Goal: Task Accomplishment & Management: Manage account settings

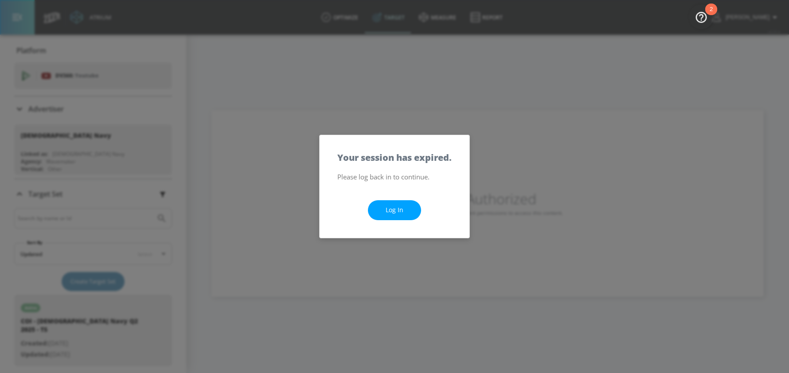
scroll to position [423, 0]
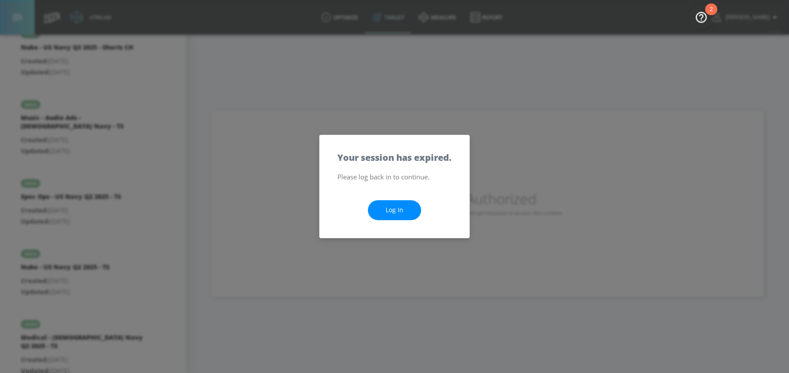
click at [396, 210] on link "Log In" at bounding box center [394, 210] width 53 height 20
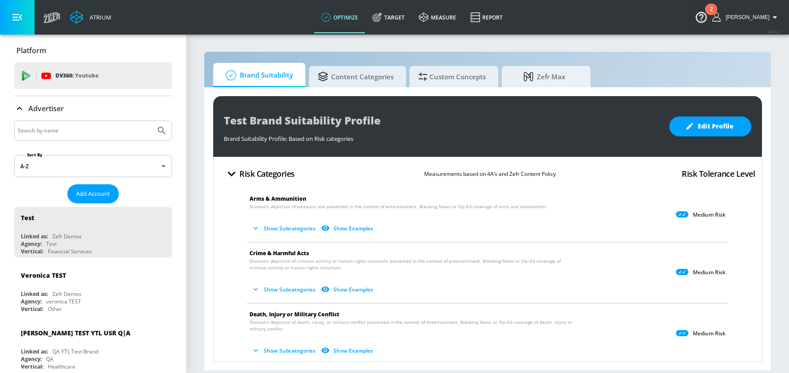
click at [58, 132] on input "Search by name" at bounding box center [85, 131] width 134 height 12
type input "[PERSON_NAME] [PERSON_NAME]"
click at [161, 130] on icon "Submit Search" at bounding box center [161, 130] width 11 height 11
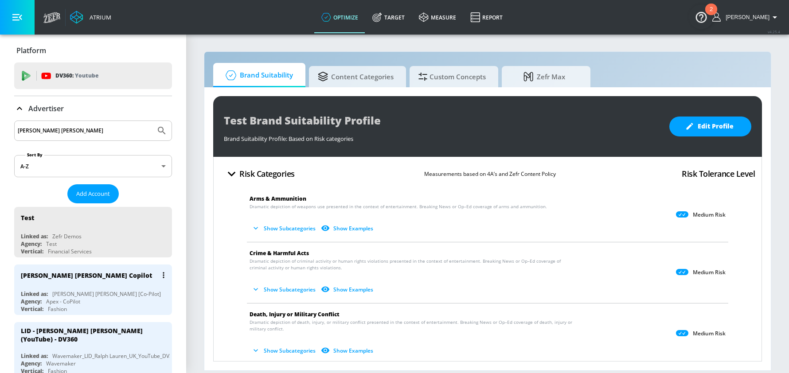
click at [91, 286] on div "[PERSON_NAME] [PERSON_NAME] Copilot Linked as: [PERSON_NAME] [PERSON_NAME] [Co-…" at bounding box center [93, 289] width 158 height 51
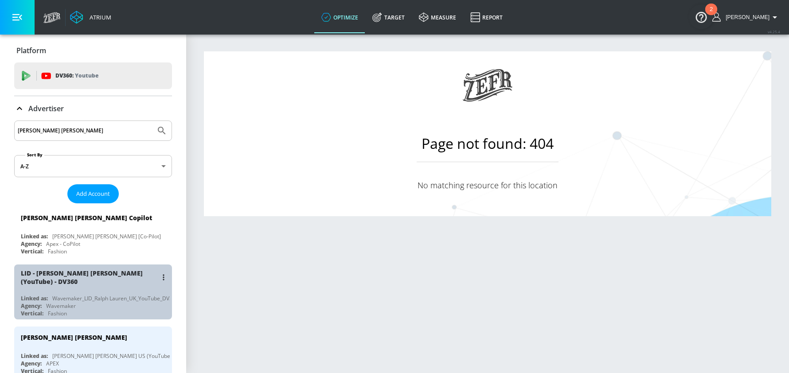
click at [88, 288] on div "LID - [PERSON_NAME] [PERSON_NAME] (YouTube) - DV360 Linked as: Wavemaker_LID_Ra…" at bounding box center [93, 291] width 158 height 55
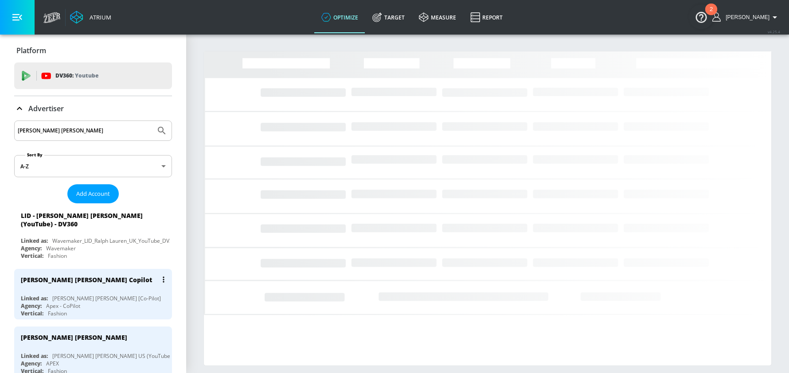
click at [102, 279] on div "[PERSON_NAME] [PERSON_NAME] Copilot" at bounding box center [95, 279] width 149 height 21
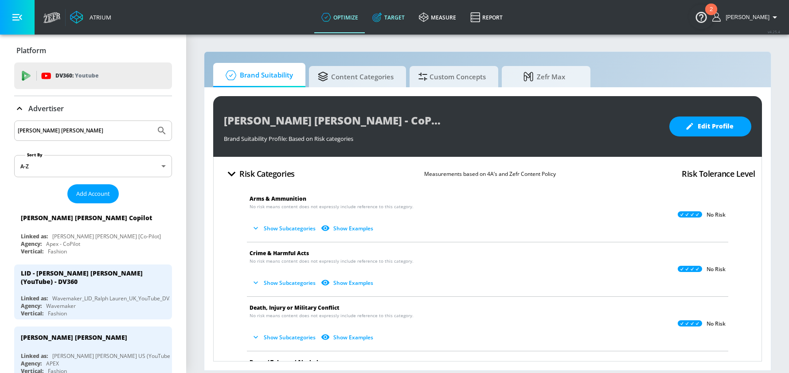
click at [404, 12] on link "Target" at bounding box center [388, 17] width 47 height 32
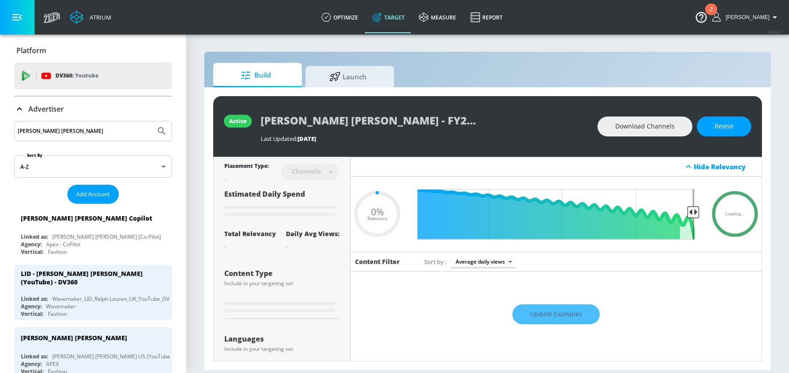
type input "0.1"
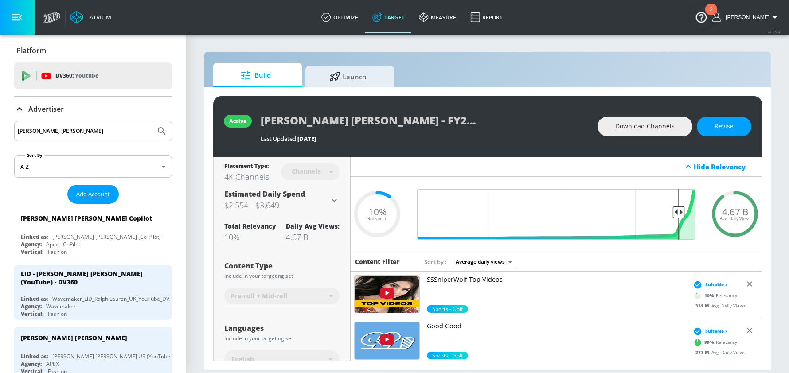
click at [20, 108] on icon at bounding box center [19, 108] width 5 height 3
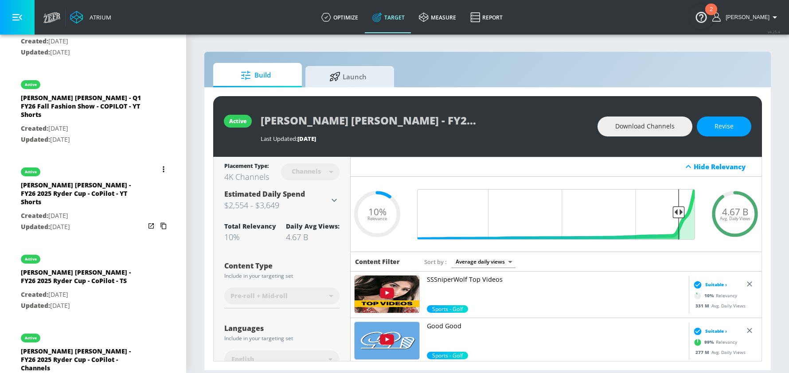
scroll to position [1569, 0]
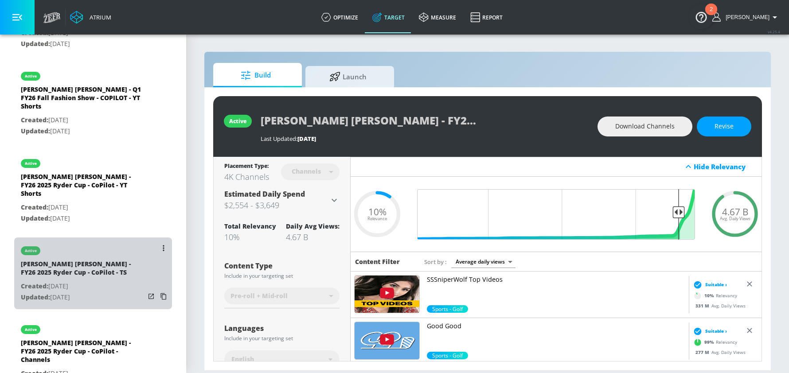
click at [106, 260] on div "[PERSON_NAME] [PERSON_NAME] - FY26 2025 Ryder Cup - CoPilot - TS" at bounding box center [83, 270] width 124 height 21
type input "[PERSON_NAME] [PERSON_NAME] - FY26 2025 Ryder Cup - CoPilot - TS"
type input "videos"
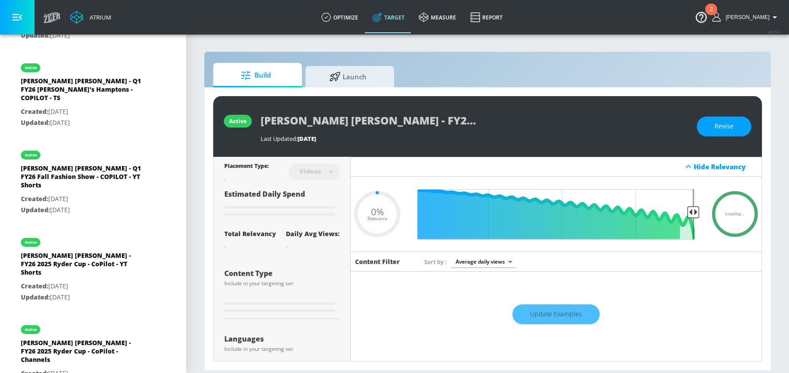
type input "0.3"
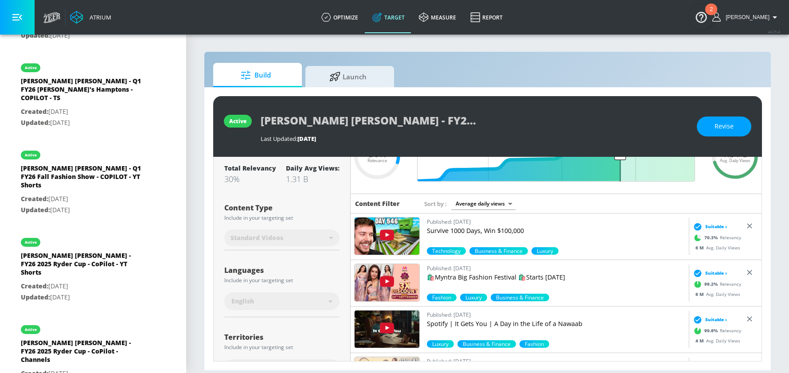
scroll to position [91, 0]
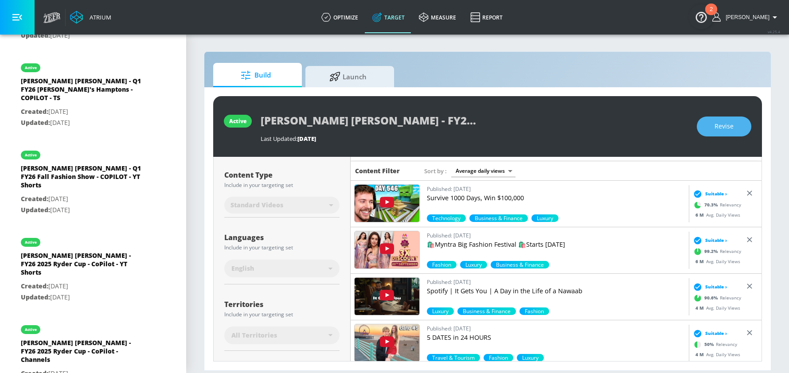
click at [715, 130] on span "Revise" at bounding box center [723, 126] width 19 height 11
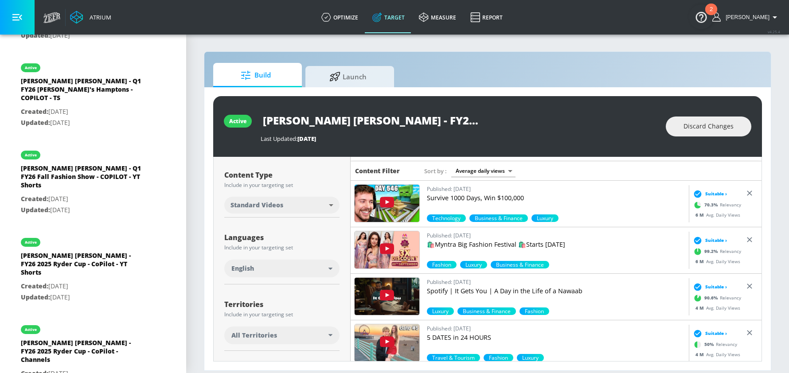
scroll to position [179, 0]
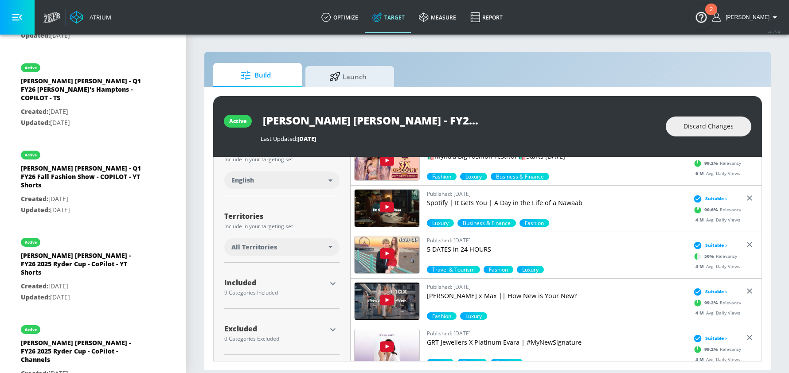
click at [332, 282] on icon "button" at bounding box center [332, 283] width 11 height 11
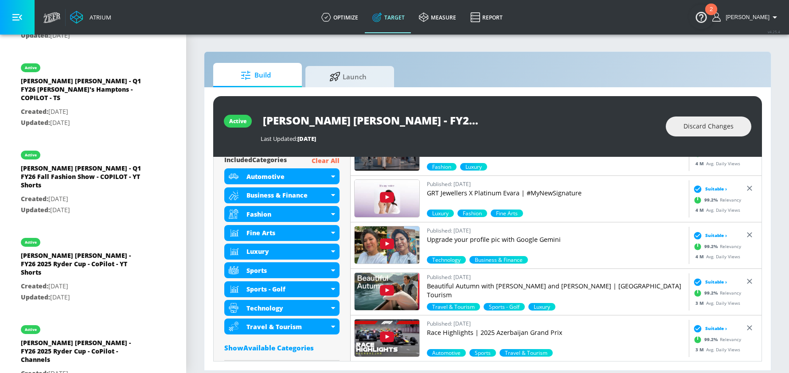
scroll to position [314, 0]
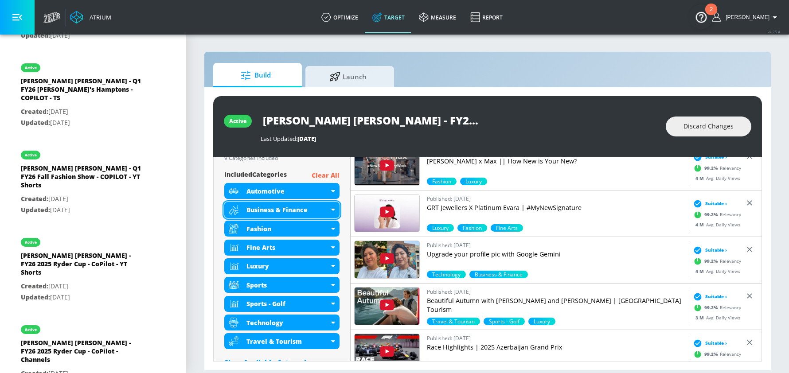
click at [334, 210] on icon at bounding box center [333, 210] width 4 height 2
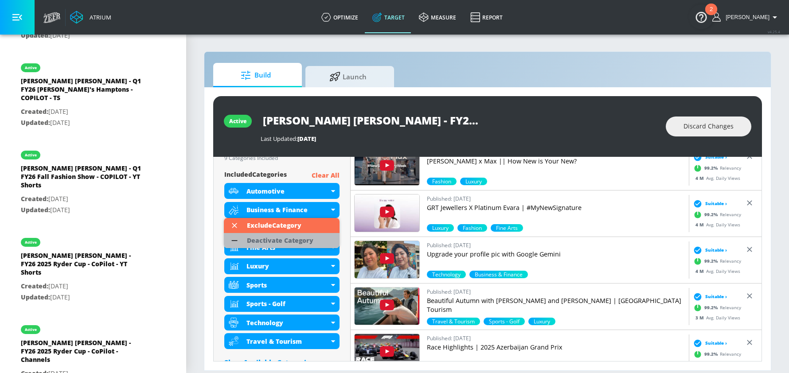
click at [303, 237] on div "Deactivate Category" at bounding box center [280, 240] width 66 height 6
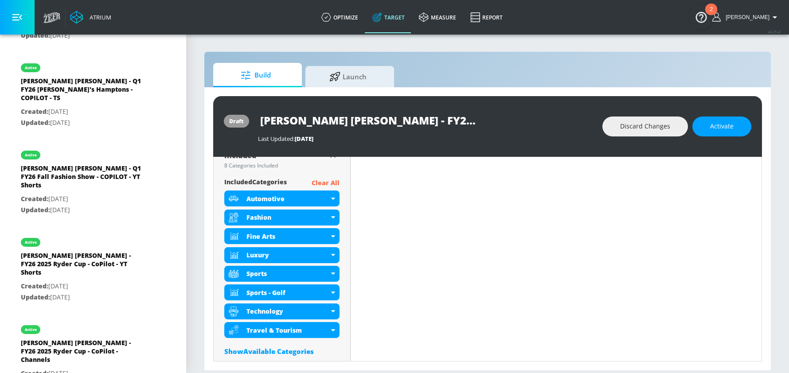
scroll to position [321, 0]
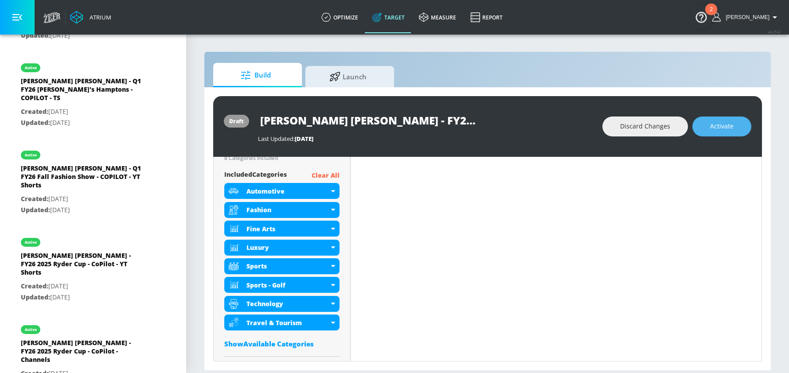
click at [725, 126] on span "Activate" at bounding box center [721, 126] width 23 height 11
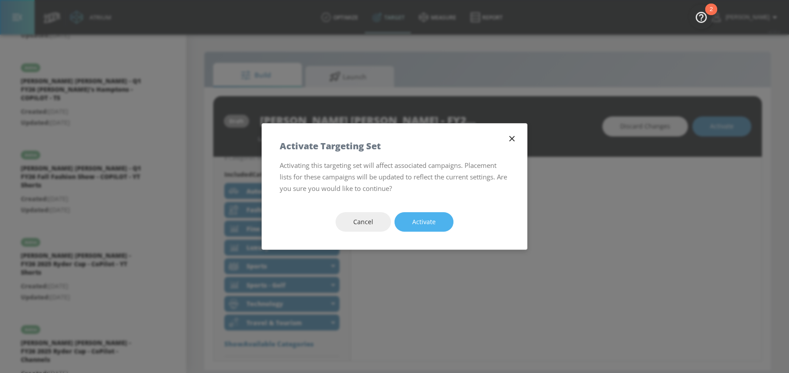
click at [407, 225] on button "Activate" at bounding box center [423, 222] width 59 height 20
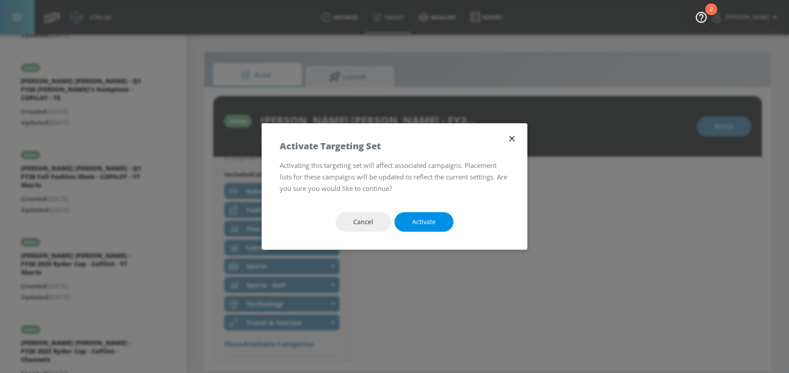
click at [407, 225] on button "Activate" at bounding box center [423, 222] width 59 height 20
click at [424, 225] on span "Activate" at bounding box center [423, 222] width 23 height 11
click at [405, 222] on button "Activate" at bounding box center [423, 222] width 59 height 20
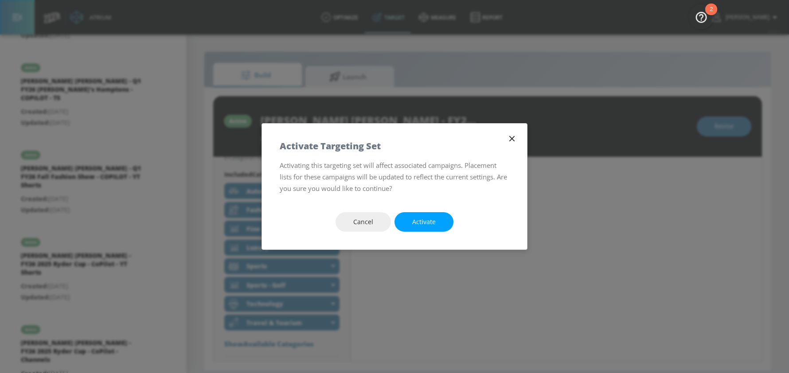
click at [513, 139] on icon "button" at bounding box center [512, 139] width 10 height 10
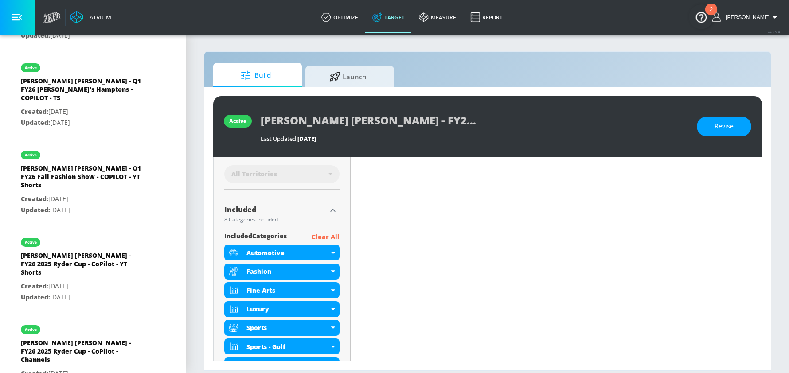
scroll to position [247, 0]
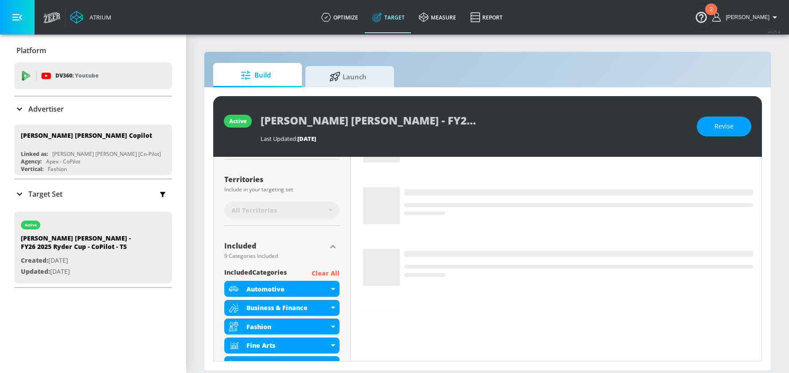
scroll to position [247, 0]
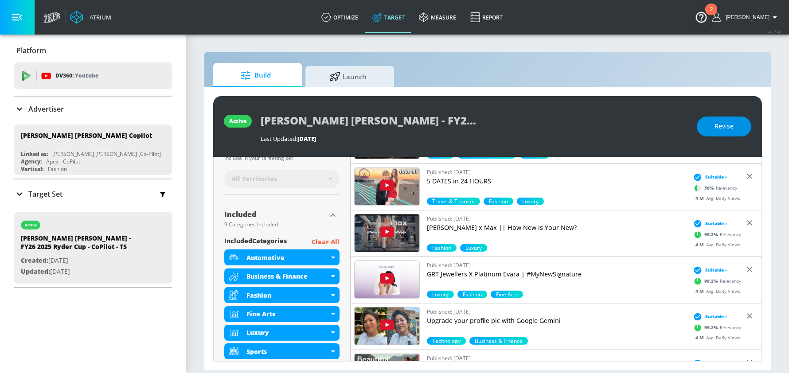
click at [715, 130] on span "Revise" at bounding box center [723, 126] width 19 height 11
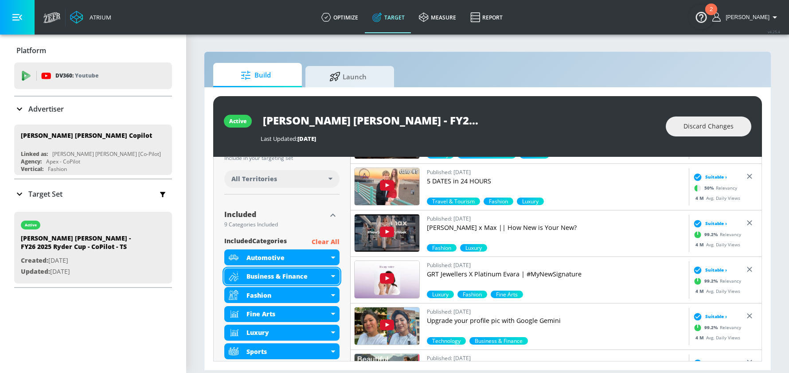
click at [324, 279] on div "Business & Finance" at bounding box center [287, 276] width 82 height 8
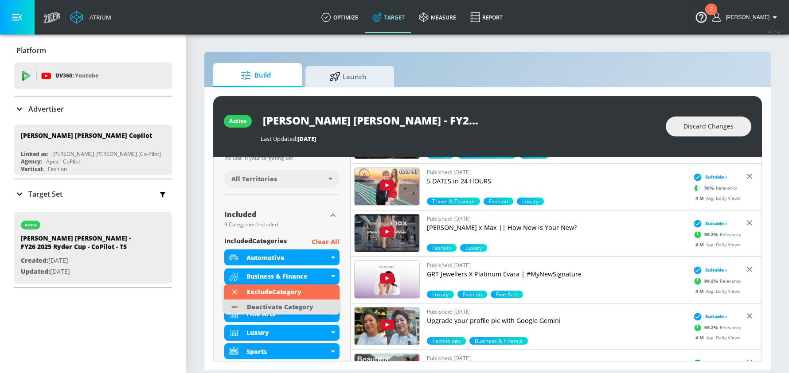
click at [289, 305] on div "Deactivate Category" at bounding box center [280, 307] width 66 height 6
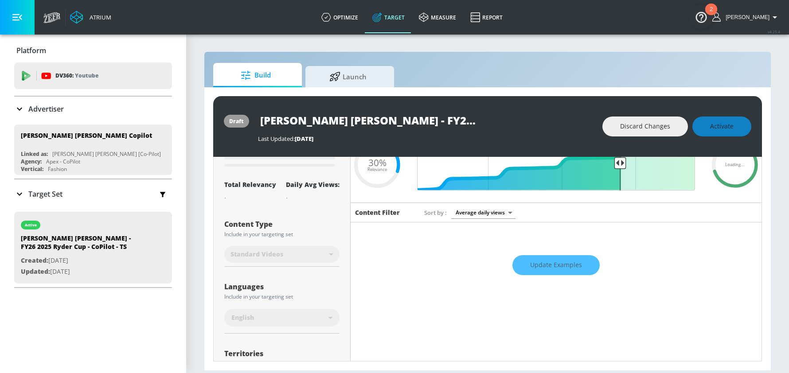
scroll to position [0, 0]
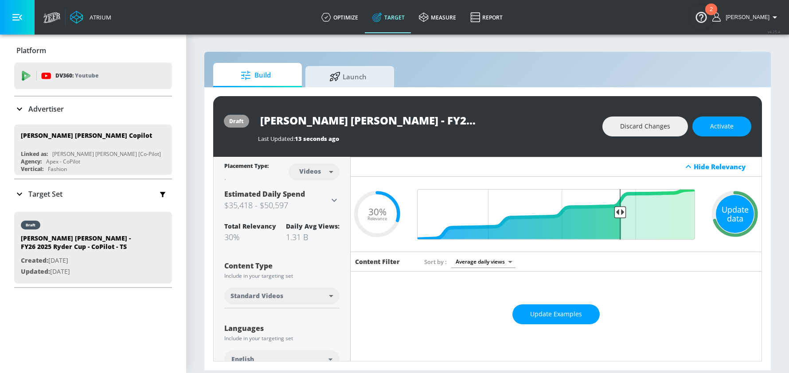
click at [735, 210] on div "Update data" at bounding box center [734, 214] width 38 height 38
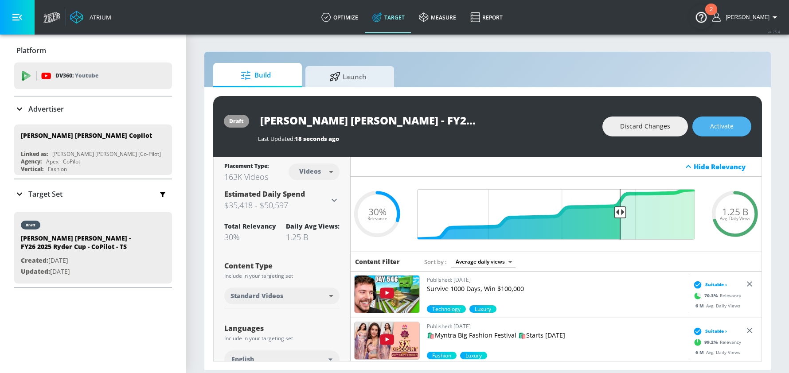
click at [719, 124] on span "Activate" at bounding box center [721, 126] width 23 height 11
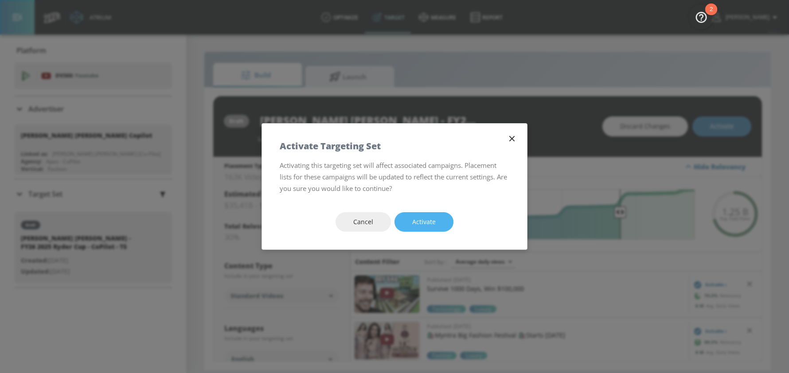
click at [433, 216] on button "Activate" at bounding box center [423, 222] width 59 height 20
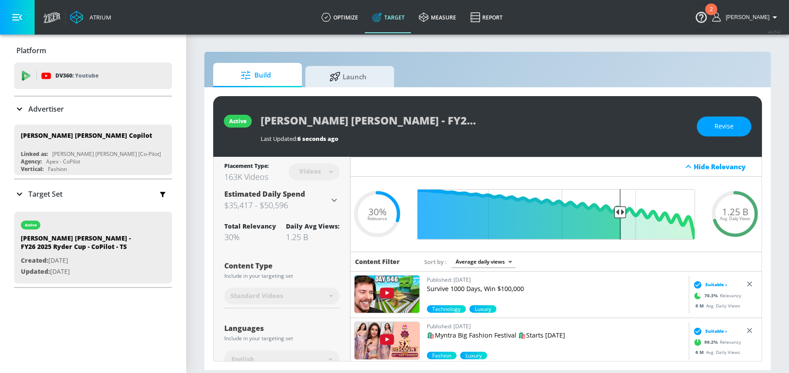
click at [21, 190] on icon at bounding box center [19, 194] width 11 height 11
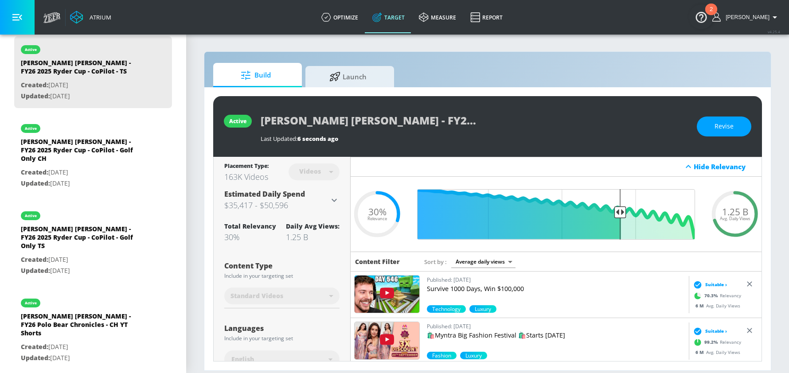
scroll to position [258, 0]
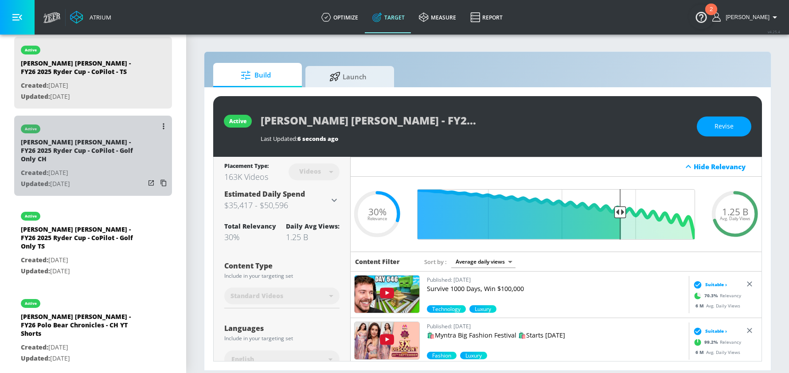
click at [110, 154] on div "[PERSON_NAME] [PERSON_NAME] - FY26 2025 Ryder Cup - CoPilot - Golf Only CH" at bounding box center [83, 153] width 124 height 30
type input "[PERSON_NAME] [PERSON_NAME] - FY26 2025 Ryder Cup - CoPilot - Golf Only CH"
type input "channels"
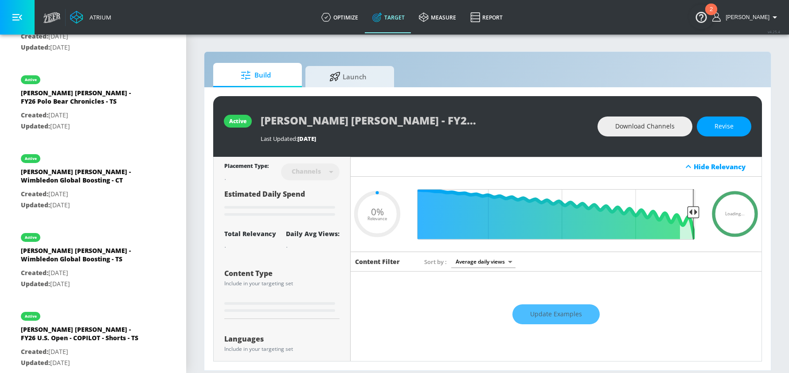
scroll to position [1283, 0]
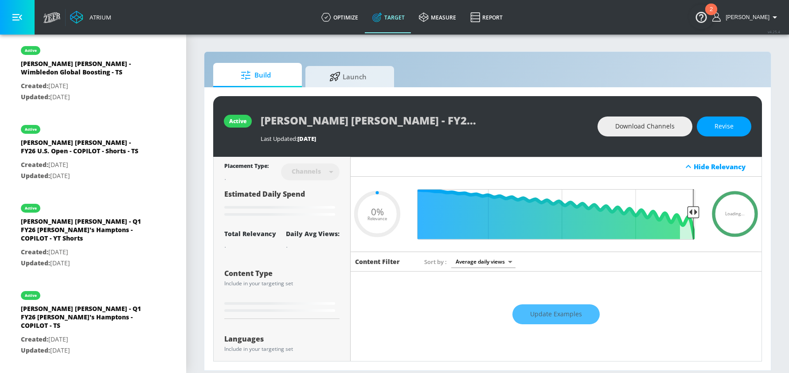
type input "0.1"
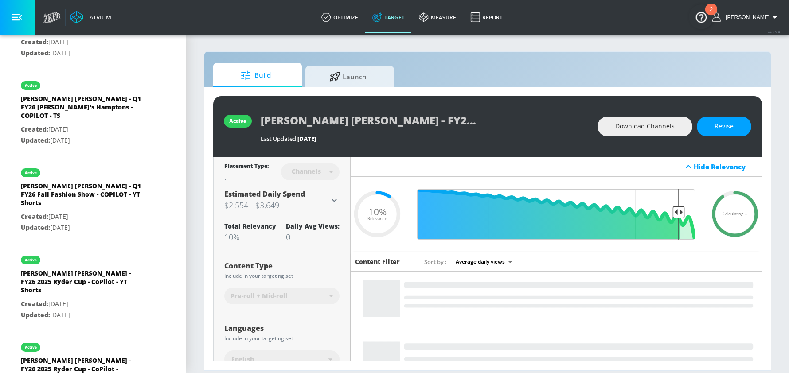
scroll to position [1571, 0]
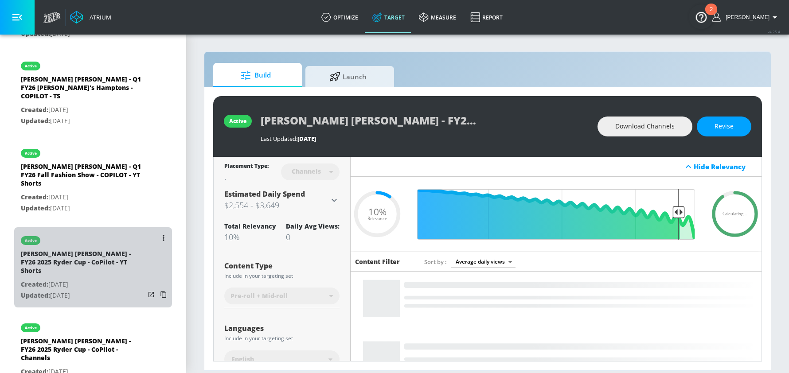
click at [109, 249] on div "[PERSON_NAME] [PERSON_NAME] - FY26 2025 Ryder Cup - CoPilot - YT Shorts" at bounding box center [83, 264] width 124 height 30
type input "[PERSON_NAME] [PERSON_NAME] - FY26 2025 Ryder Cup - CoPilot - YT Shorts"
type input "0.05"
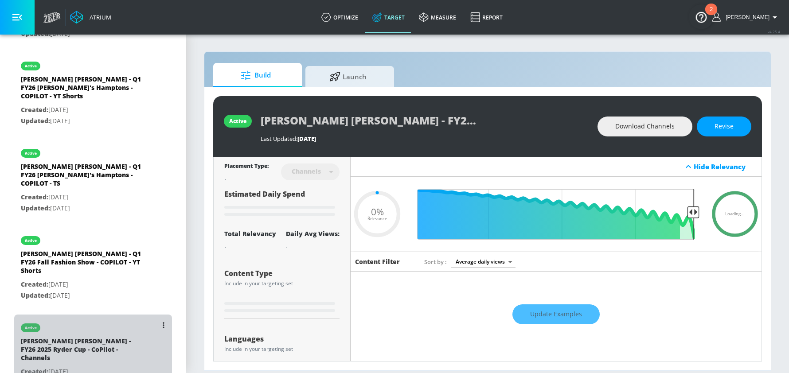
click at [94, 337] on div "[PERSON_NAME] [PERSON_NAME] - FY26 2025 Ryder Cup - CoPilot - Channels" at bounding box center [83, 352] width 124 height 30
type input "[PERSON_NAME] [PERSON_NAME] - FY26 2025 Ryder Cup - CoPilot - Channels"
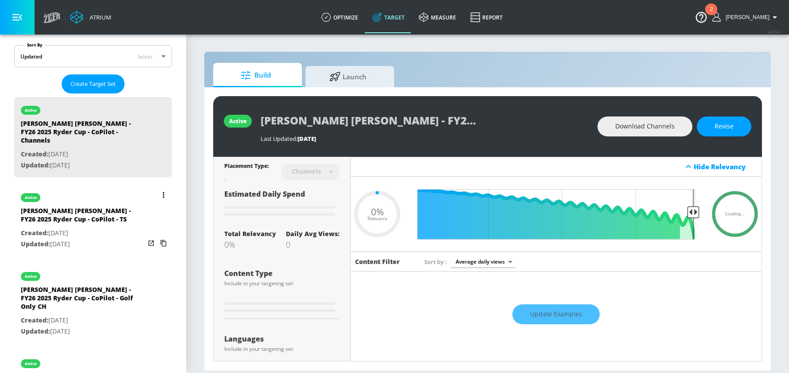
scroll to position [197, 0]
type input "0.3"
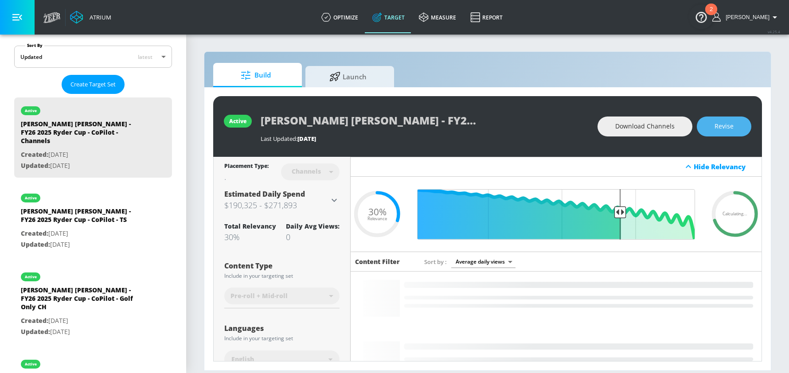
click at [725, 130] on span "Revise" at bounding box center [723, 126] width 19 height 11
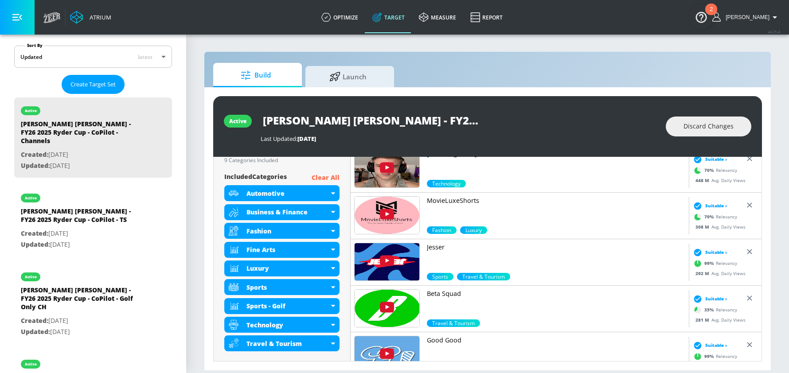
scroll to position [319, 0]
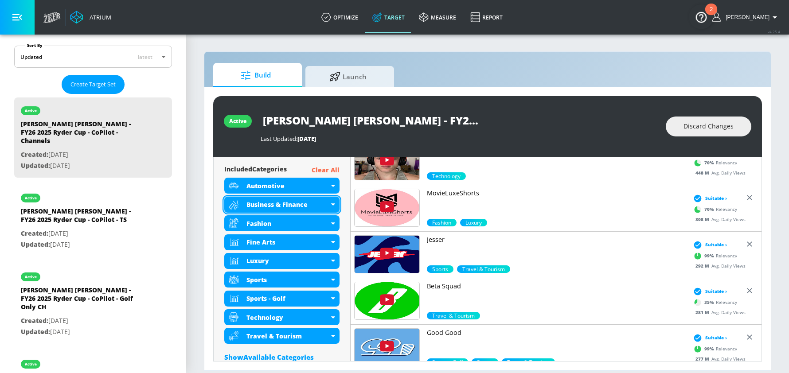
click at [332, 203] on icon at bounding box center [333, 204] width 4 height 2
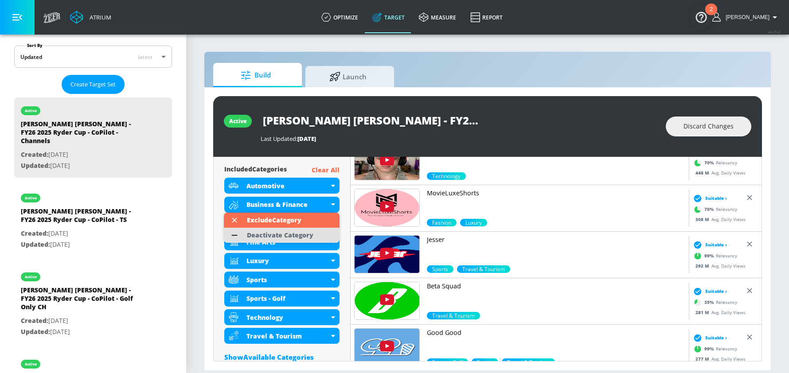
click at [273, 234] on div "Deactivate Category" at bounding box center [280, 235] width 66 height 6
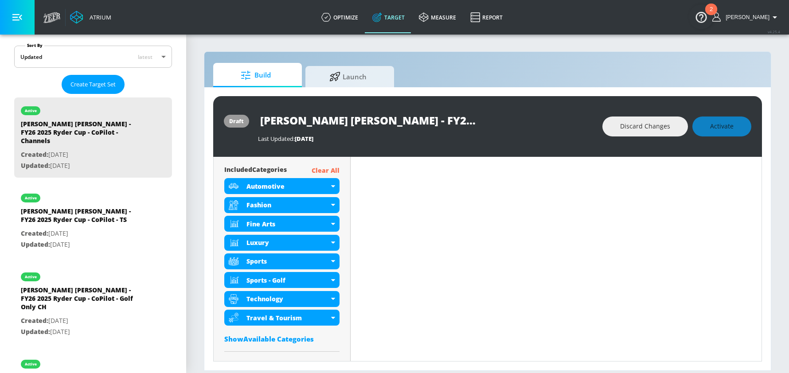
scroll to position [0, 0]
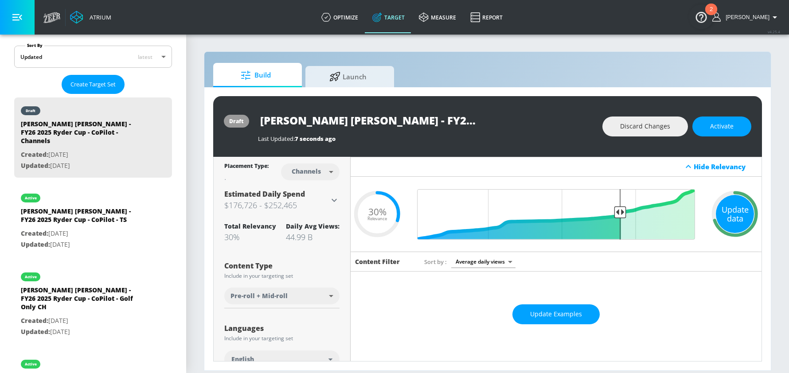
click at [736, 211] on div "Update data" at bounding box center [734, 214] width 38 height 38
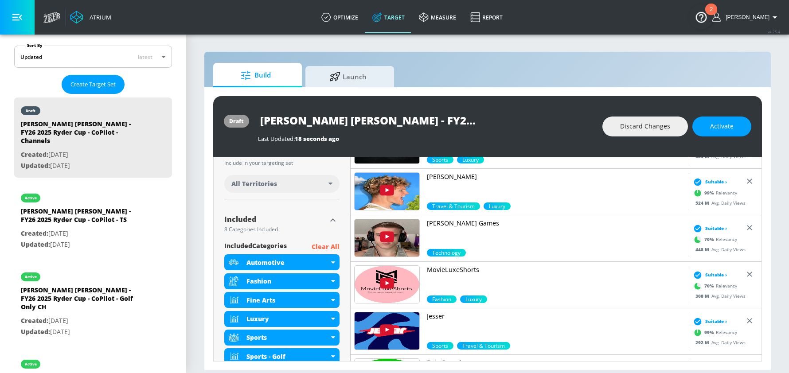
scroll to position [251, 0]
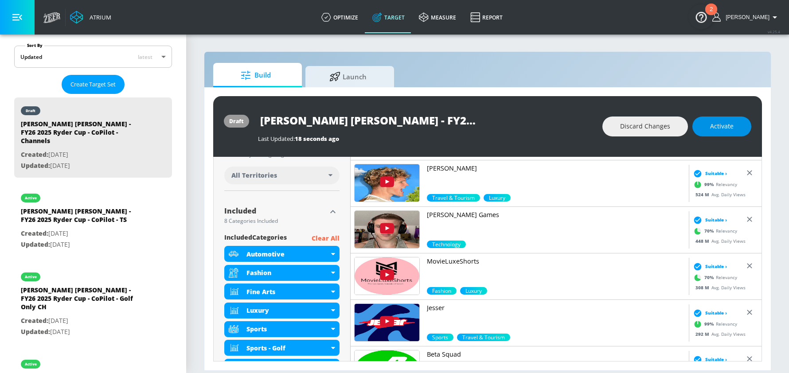
click at [728, 125] on span "Activate" at bounding box center [721, 126] width 23 height 11
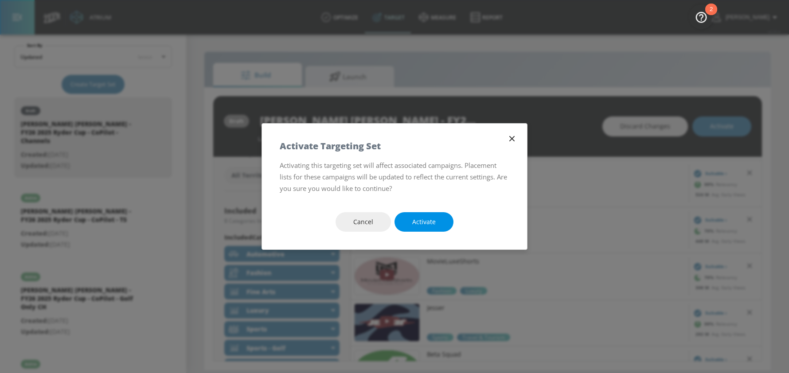
click at [424, 222] on span "Activate" at bounding box center [423, 222] width 23 height 11
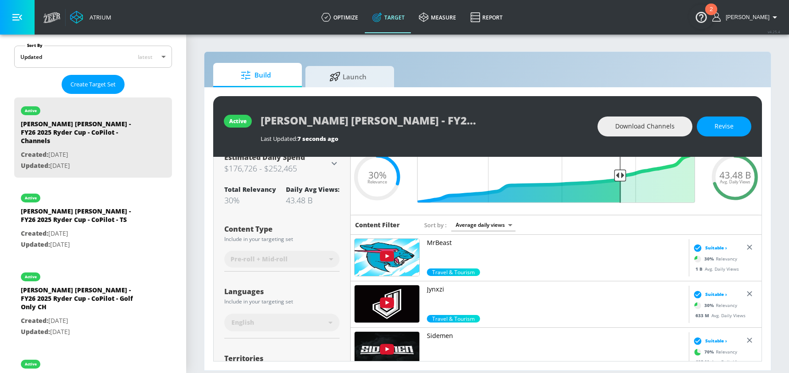
scroll to position [0, 0]
